Goal: Task Accomplishment & Management: Manage account settings

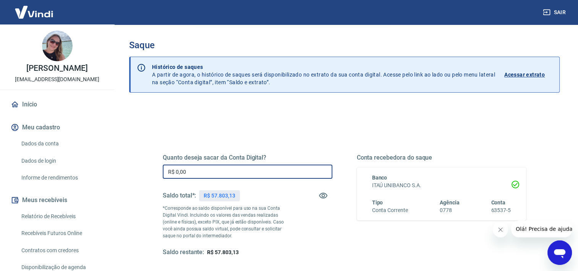
click at [211, 170] on input "R$ 0,00" at bounding box center [248, 171] width 170 height 14
type input "R$ 57.803,13"
click at [272, 202] on div "Saldo total*: R$ 57.803,13" at bounding box center [248, 195] width 170 height 18
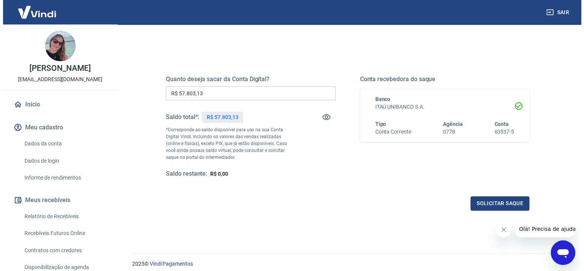
scroll to position [107, 0]
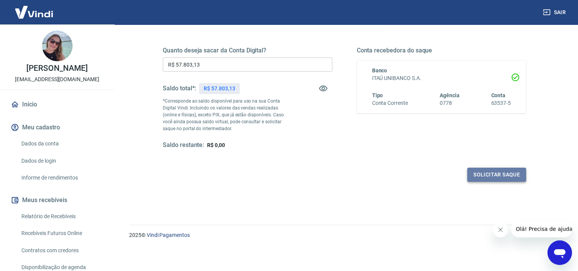
click at [488, 175] on button "Solicitar saque" at bounding box center [496, 174] width 59 height 14
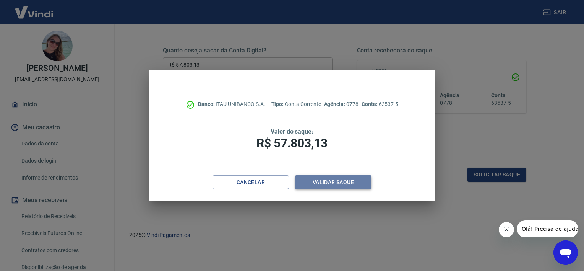
click at [332, 181] on button "Validar saque" at bounding box center [333, 182] width 76 height 14
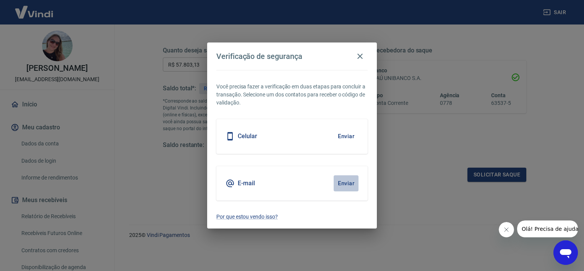
click at [344, 180] on button "Enviar" at bounding box center [346, 183] width 25 height 16
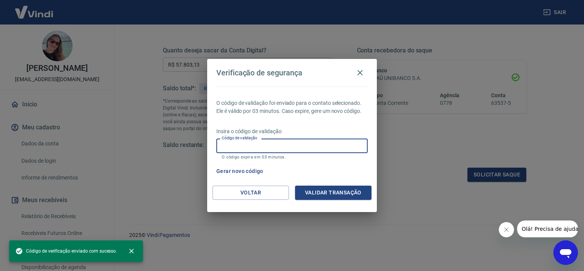
click at [287, 144] on input "Código de validação" at bounding box center [291, 145] width 151 height 14
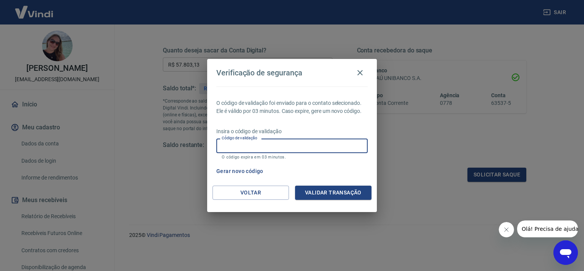
click at [283, 143] on input "Código de validação" at bounding box center [291, 145] width 151 height 14
type input "607216"
click at [326, 195] on button "Validar transação" at bounding box center [333, 192] width 76 height 14
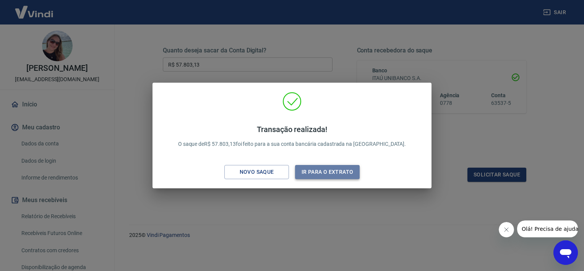
click at [329, 175] on button "Ir para o extrato" at bounding box center [327, 172] width 65 height 14
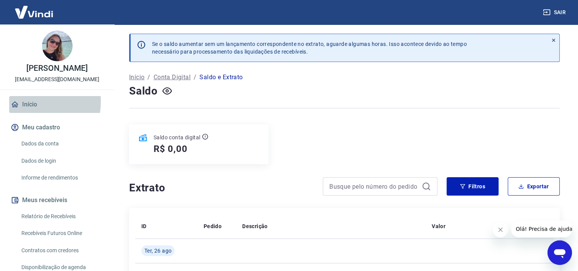
click at [29, 101] on link "Início" at bounding box center [57, 104] width 96 height 17
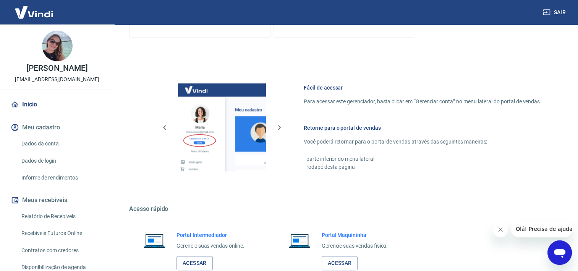
scroll to position [332, 0]
